Goal: Task Accomplishment & Management: Complete application form

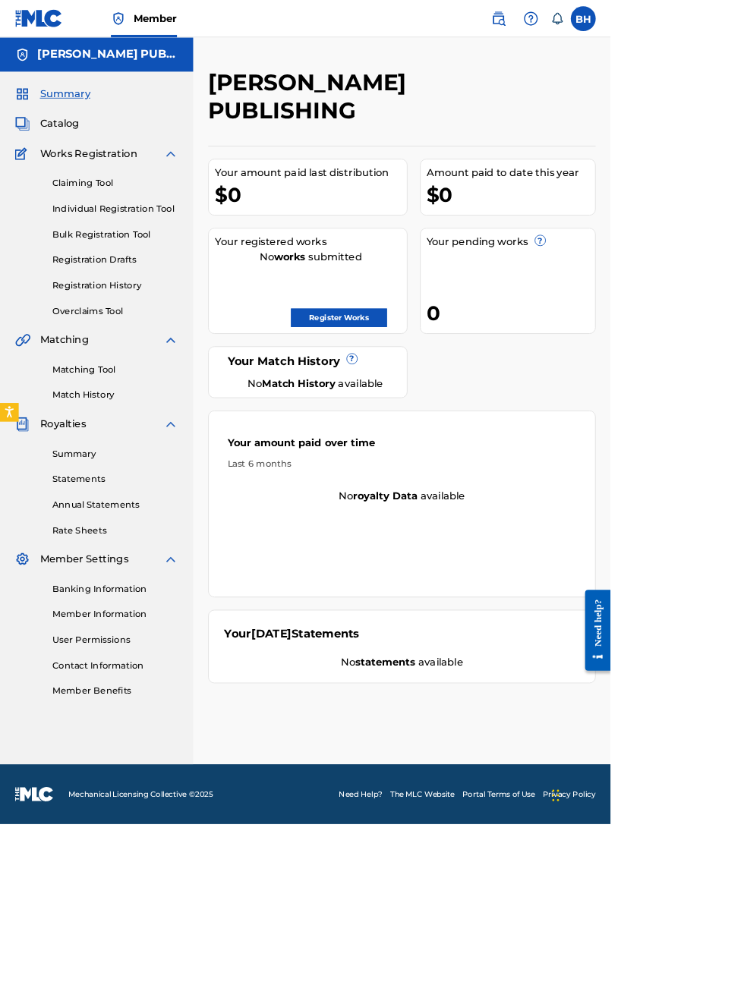
click at [471, 376] on link "Register Works" at bounding box center [413, 387] width 117 height 23
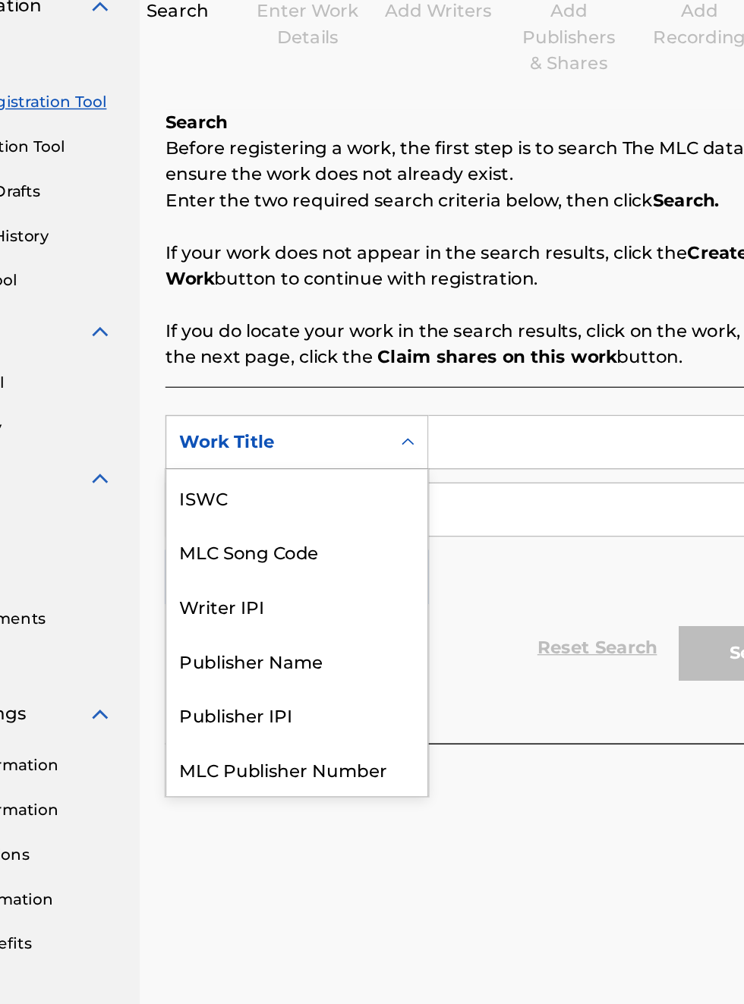
scroll to position [38, 0]
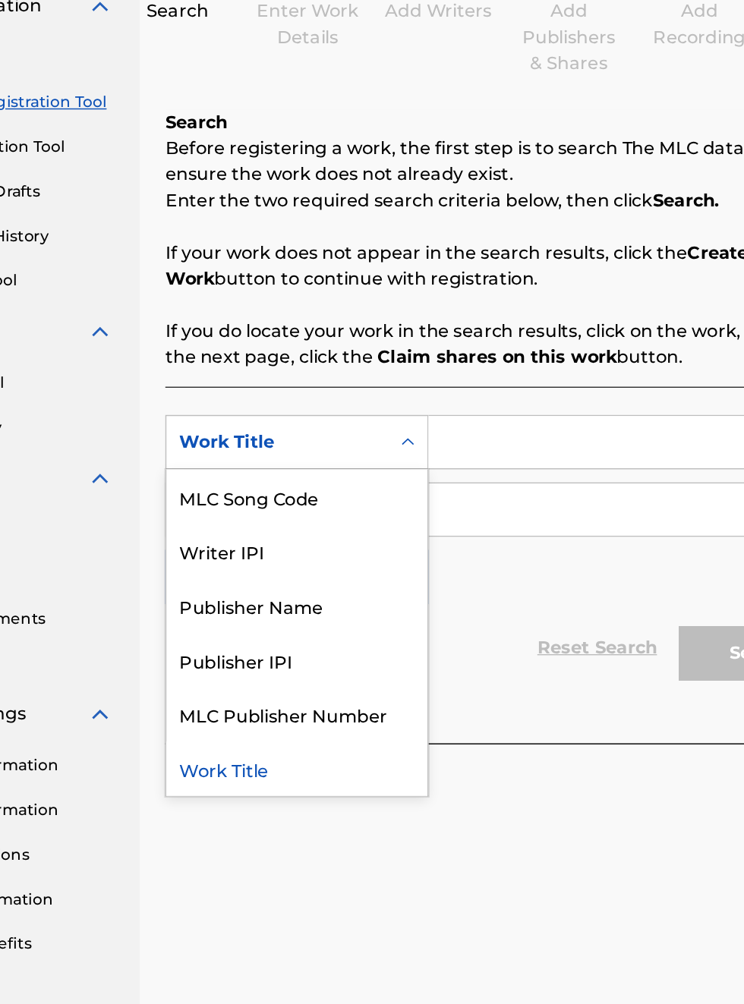
click at [358, 618] on div "Publisher Name" at bounding box center [345, 606] width 182 height 38
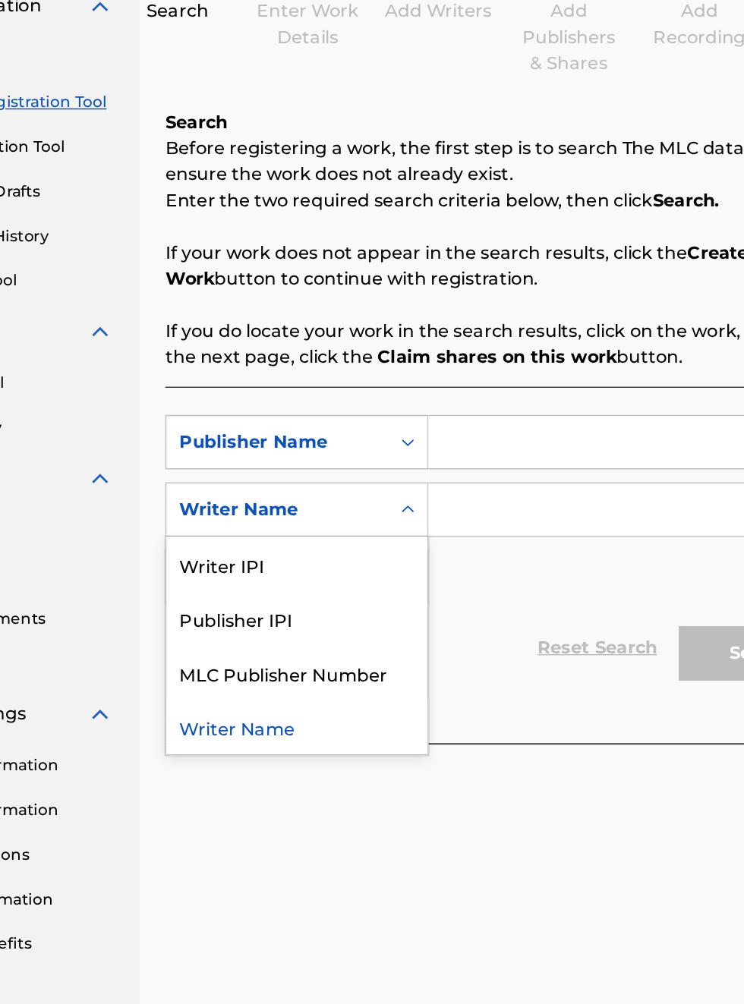
click at [342, 621] on div "Publisher IPI" at bounding box center [345, 615] width 182 height 38
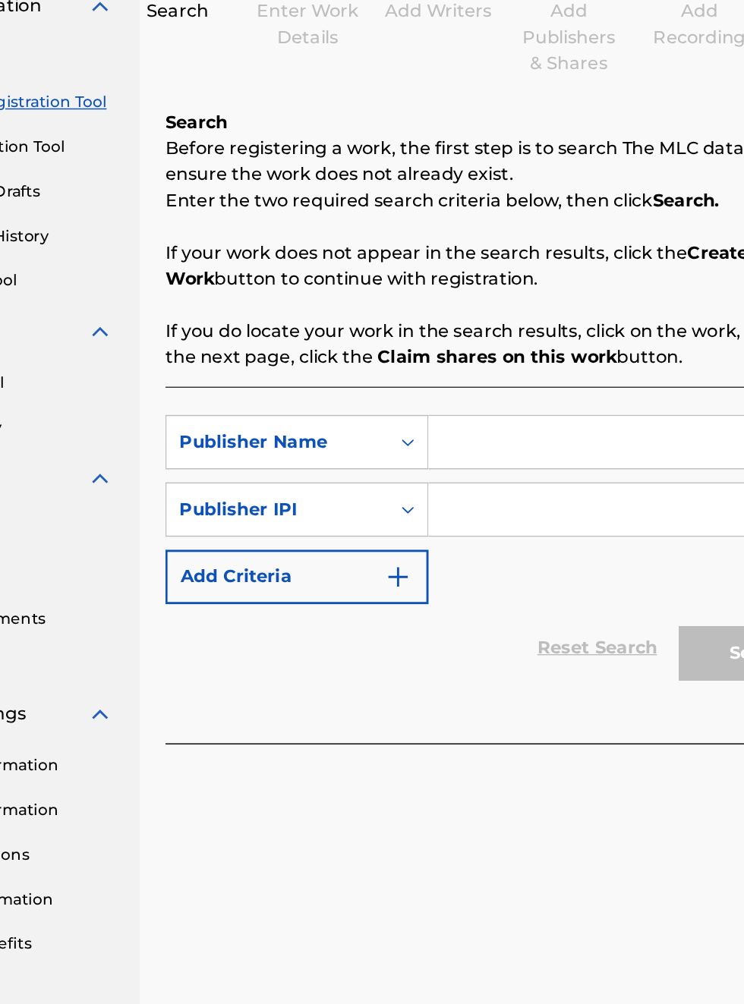
click at [491, 500] on input "Search Form" at bounding box center [581, 492] width 288 height 36
click at [460, 493] on input "Search Form" at bounding box center [581, 492] width 288 height 36
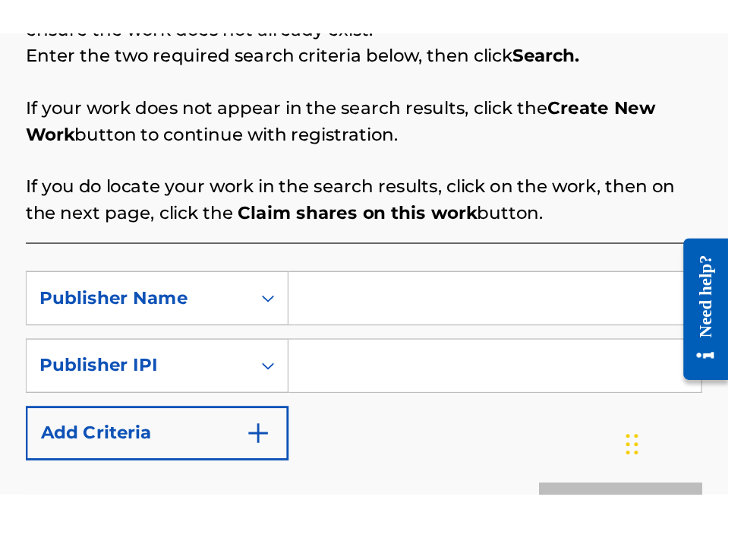
scroll to position [149, 235]
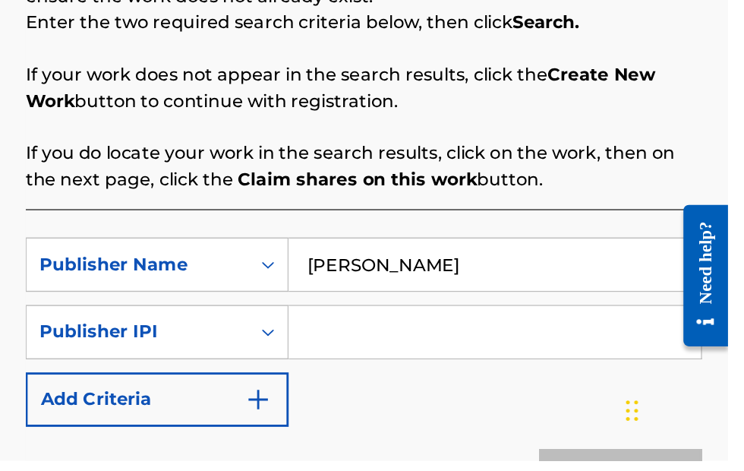
type input "Bobby Hamilton"
click at [515, 387] on input "Search Form" at bounding box center [581, 381] width 288 height 36
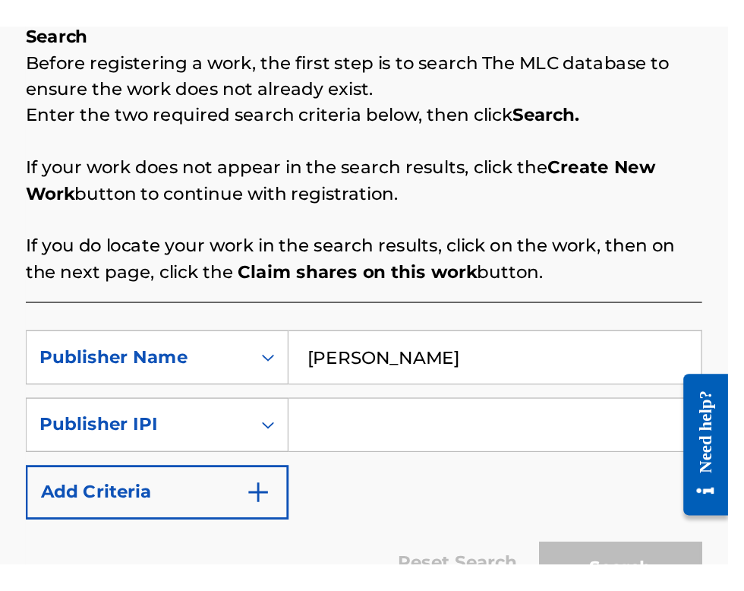
scroll to position [102, 235]
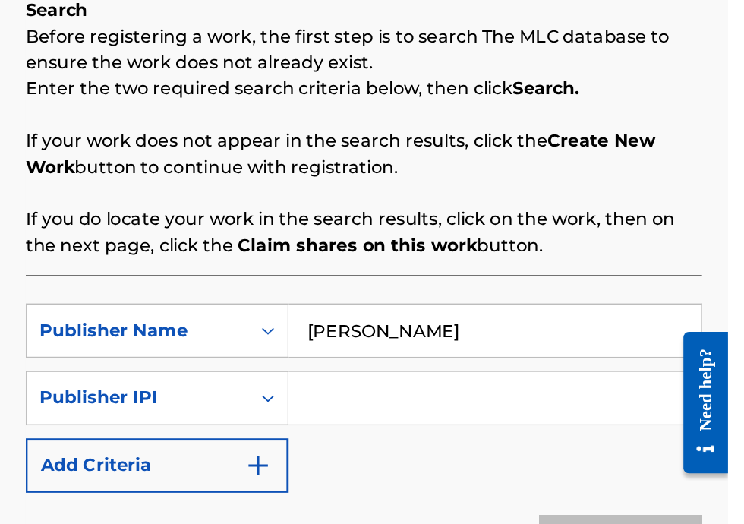
click at [452, 390] on input "Search Form" at bounding box center [581, 381] width 288 height 36
type input "00340604990"
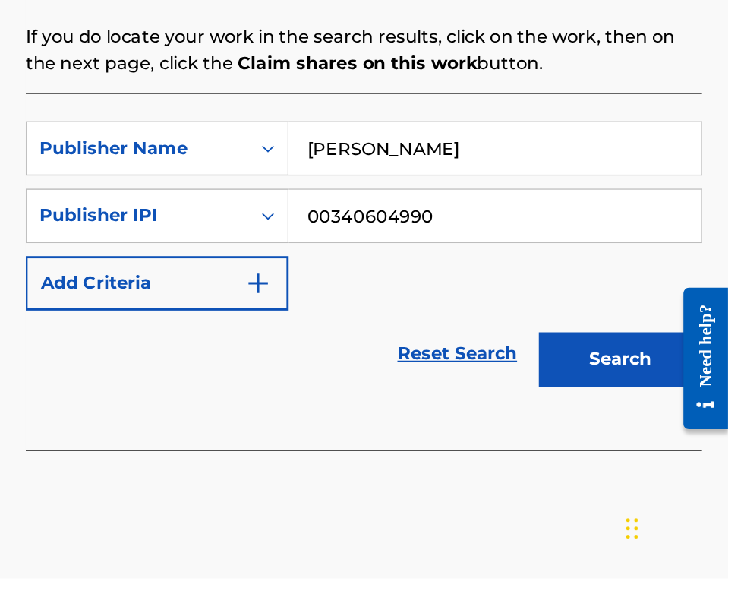
scroll to position [232, 0]
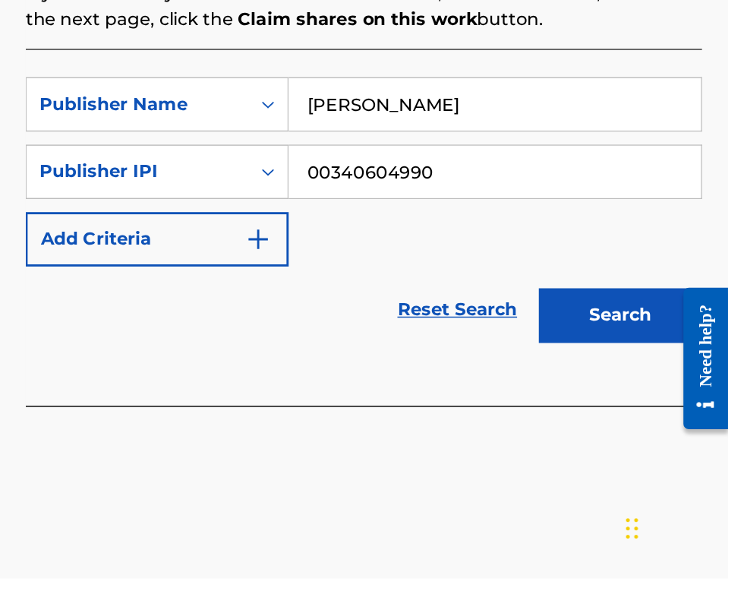
click at [687, 417] on button "Search" at bounding box center [669, 407] width 114 height 38
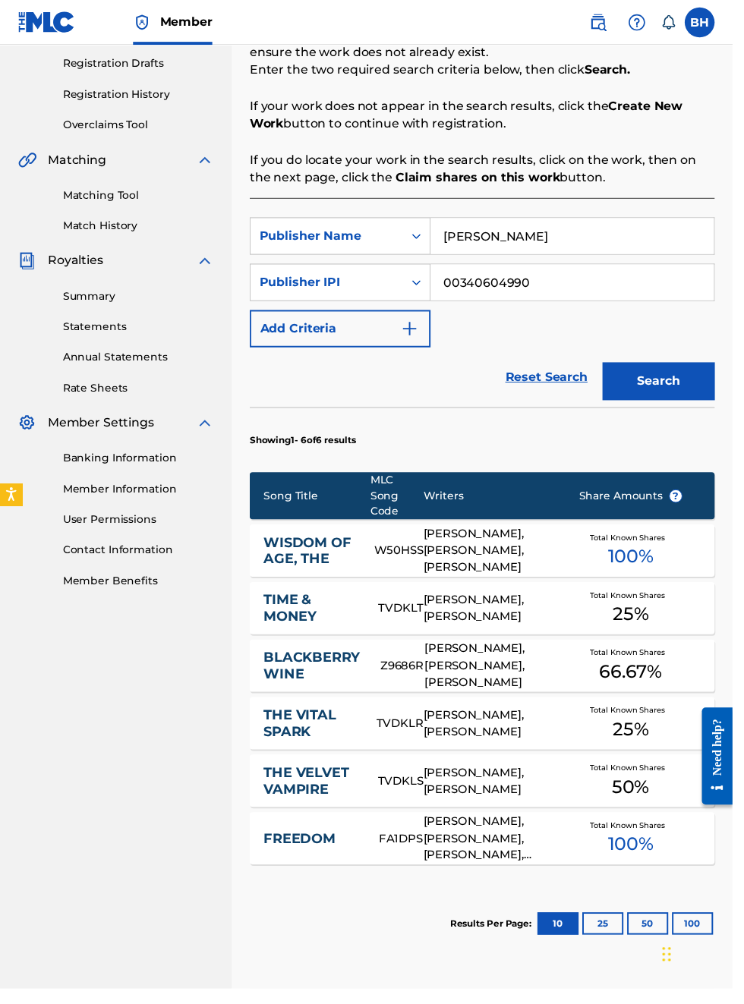
scroll to position [0, 0]
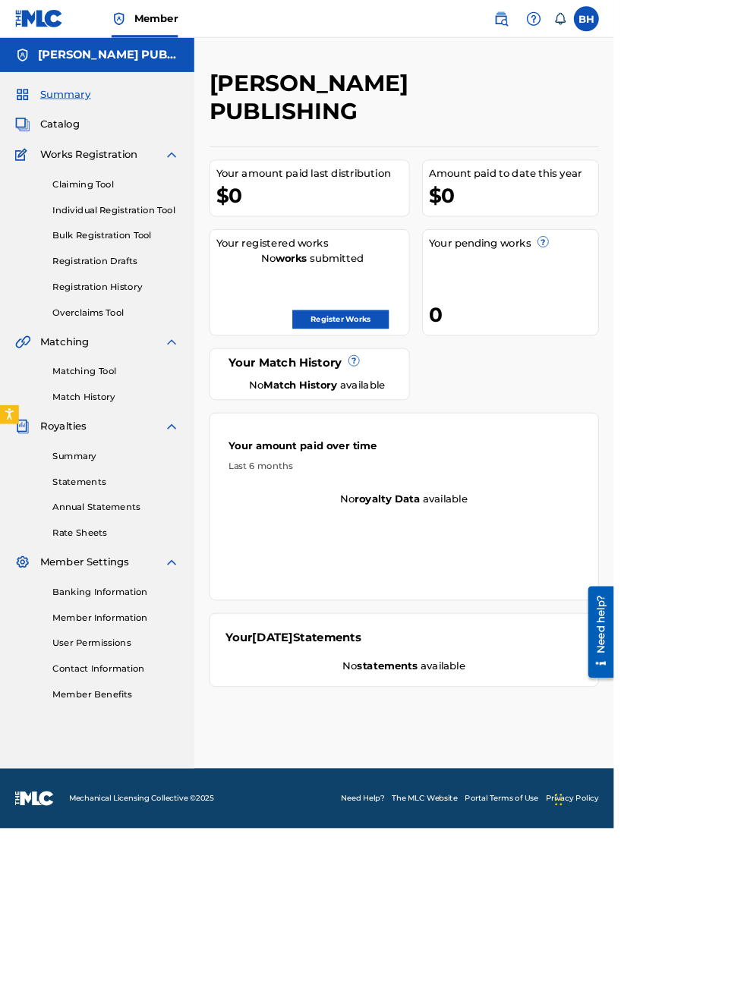
click at [211, 975] on span "Mechanical Licensing Collective © 2025" at bounding box center [172, 968] width 176 height 14
click at [726, 364] on div "0" at bounding box center [623, 381] width 206 height 34
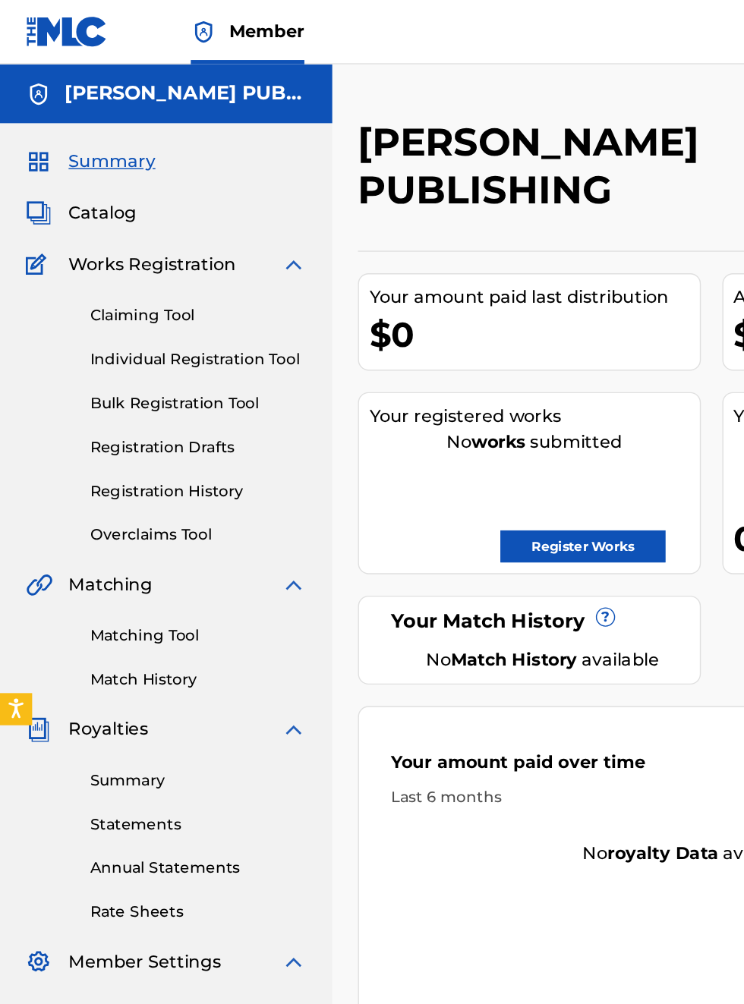
click at [70, 17] on img at bounding box center [47, 22] width 58 height 22
